Goal: Task Accomplishment & Management: Manage account settings

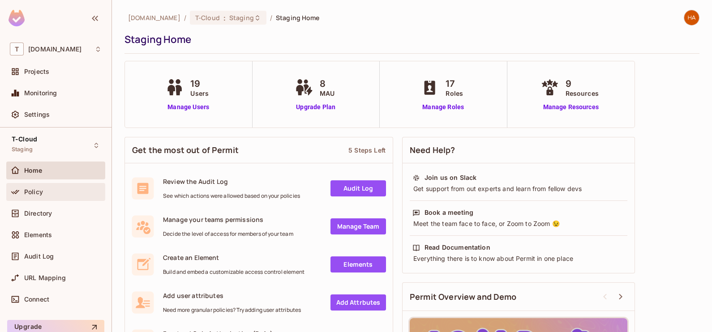
click at [66, 198] on div "Policy" at bounding box center [55, 192] width 99 height 18
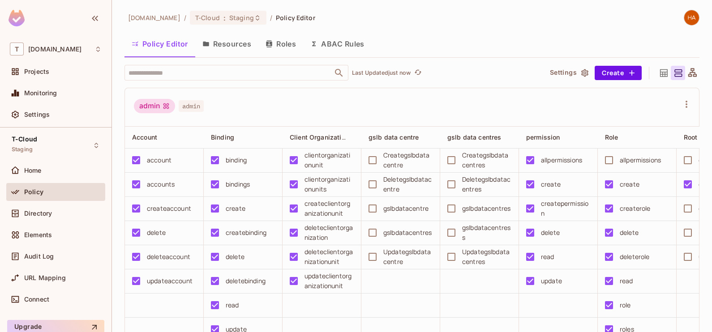
click at [64, 214] on div "Directory" at bounding box center [62, 213] width 77 height 7
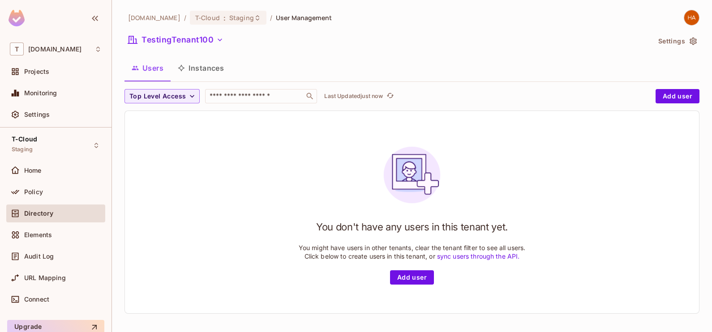
click at [208, 70] on button "Instances" at bounding box center [201, 68] width 60 height 22
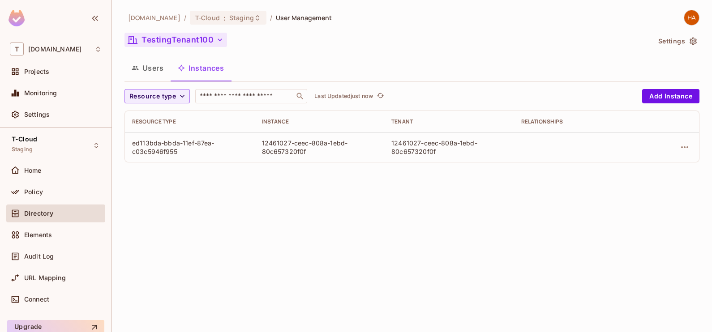
click at [211, 44] on button "TestingTenant100" at bounding box center [175, 40] width 103 height 14
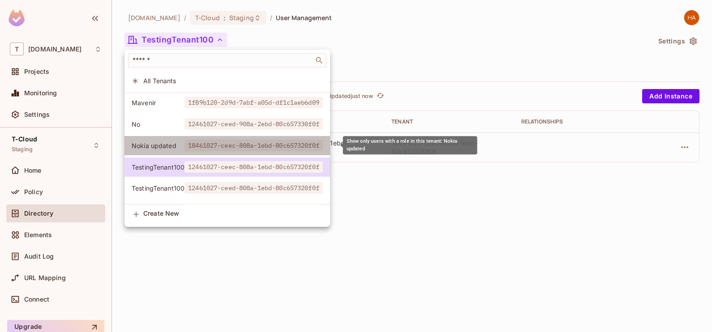
click at [208, 153] on li "Nokia updated 18461027-ceec-808a-1ebd-80c657320f0f" at bounding box center [226, 145] width 205 height 19
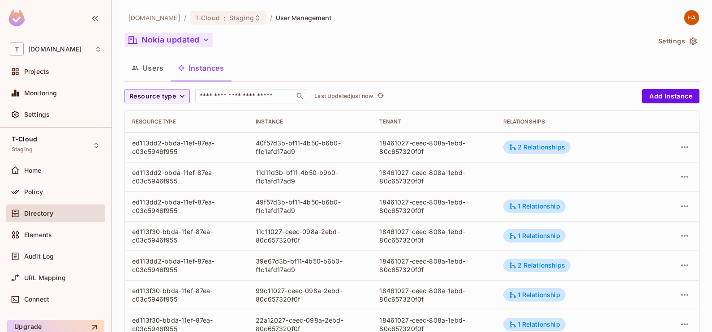
click at [197, 38] on button "Nokia updated" at bounding box center [168, 40] width 89 height 14
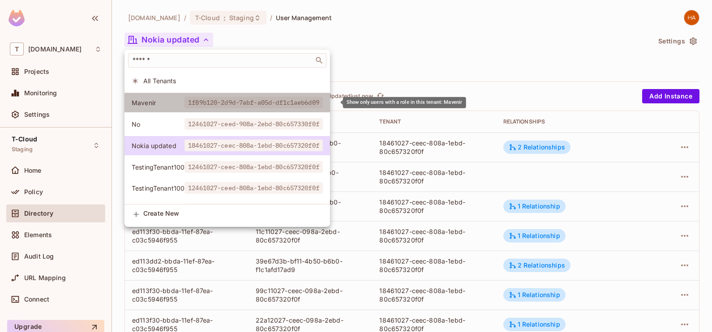
click at [197, 108] on li "Mavenir 1f89b120-2d9d-7abf-a05d-df1c1aeb6d09" at bounding box center [226, 102] width 205 height 19
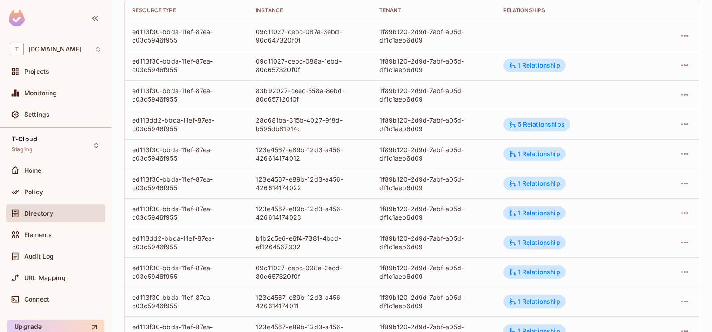
scroll to position [293, 0]
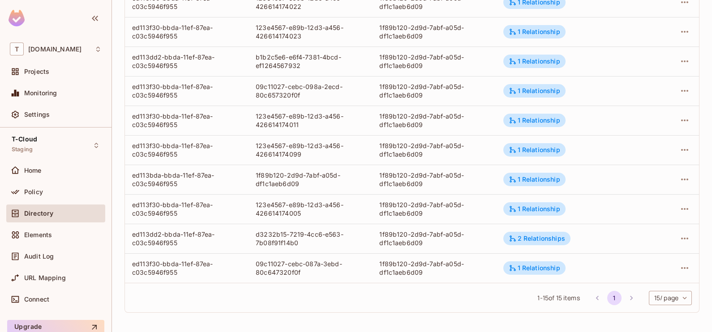
click at [623, 298] on li "pagination navigation" at bounding box center [631, 298] width 17 height 14
click at [589, 296] on li "pagination navigation" at bounding box center [597, 298] width 17 height 14
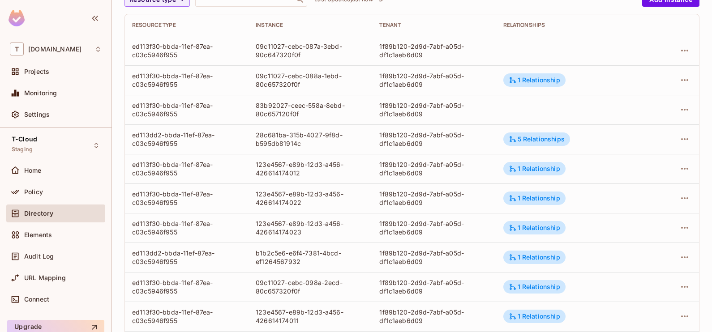
scroll to position [98, 0]
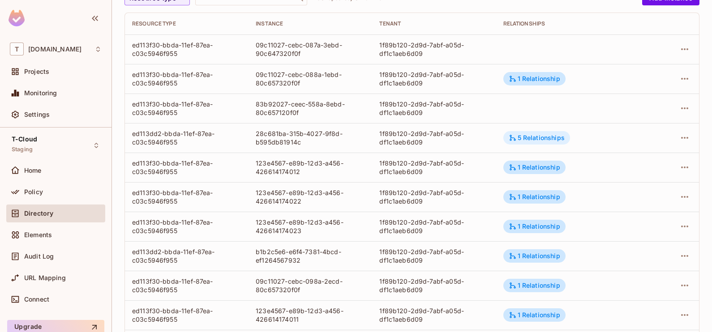
click at [519, 133] on div "5 Relationships" at bounding box center [536, 137] width 67 height 13
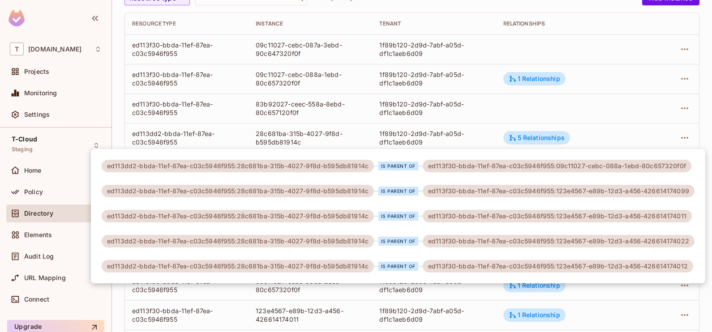
click at [431, 311] on div at bounding box center [356, 166] width 712 height 332
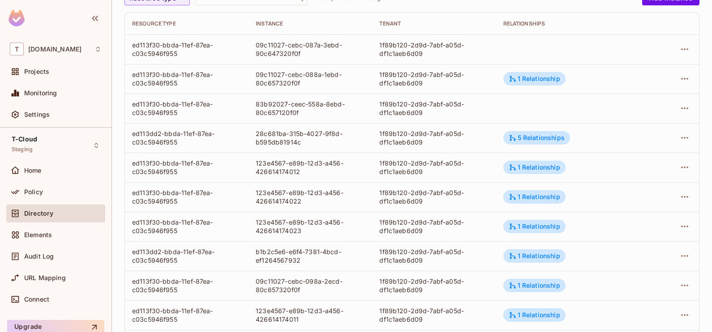
scroll to position [0, 0]
